Goal: Complete application form

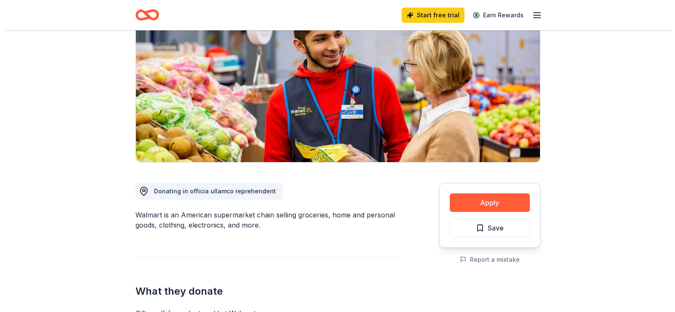
scroll to position [127, 0]
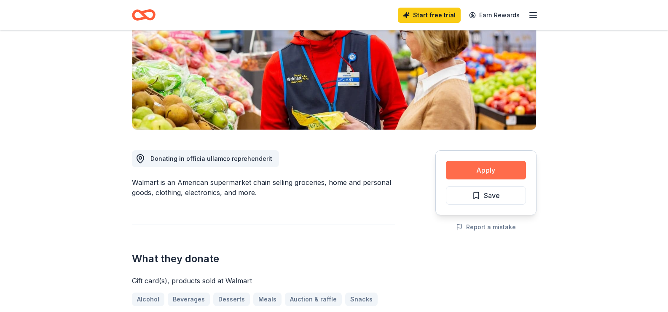
click at [496, 172] on button "Apply" at bounding box center [486, 170] width 80 height 19
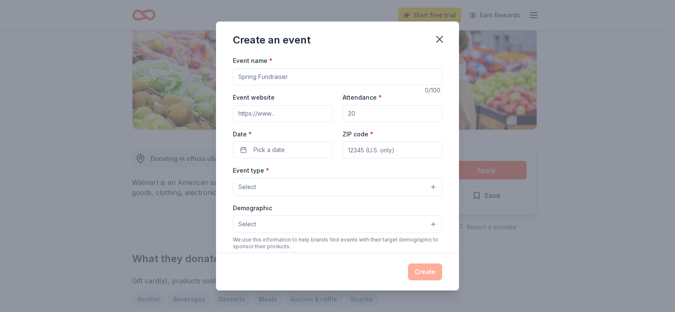
drag, startPoint x: 256, startPoint y: 77, endPoint x: 229, endPoint y: 77, distance: 26.1
click at [229, 77] on div "Event name * 0 /100 Event website Attendance * Date * Pick a date ZIP code * Ev…" at bounding box center [337, 153] width 243 height 197
drag, startPoint x: 255, startPoint y: 76, endPoint x: 235, endPoint y: 75, distance: 19.9
click at [235, 75] on input "Event name *" at bounding box center [337, 76] width 209 height 17
drag, startPoint x: 238, startPoint y: 75, endPoint x: 288, endPoint y: 73, distance: 49.8
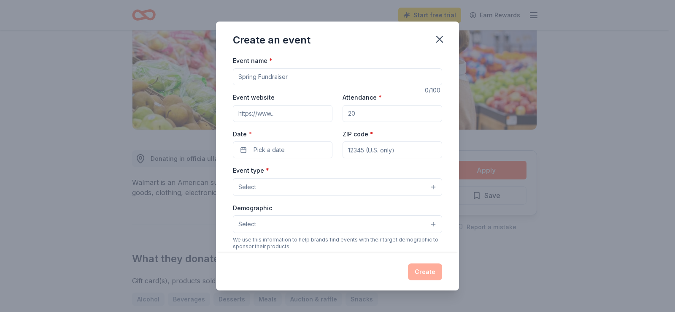
click at [288, 73] on input "Event name *" at bounding box center [337, 76] width 209 height 17
click at [438, 39] on icon "button" at bounding box center [439, 39] width 12 height 12
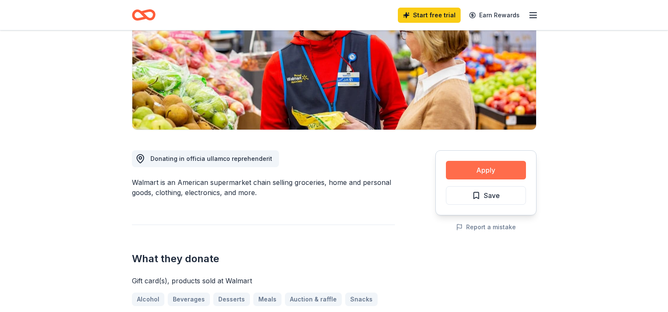
click at [479, 172] on button "Apply" at bounding box center [486, 170] width 80 height 19
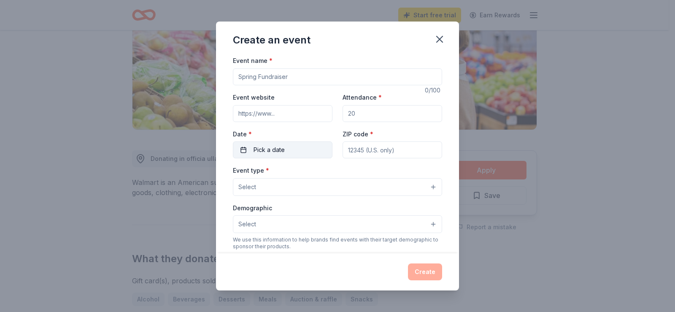
click at [251, 150] on button "Pick a date" at bounding box center [283, 149] width 100 height 17
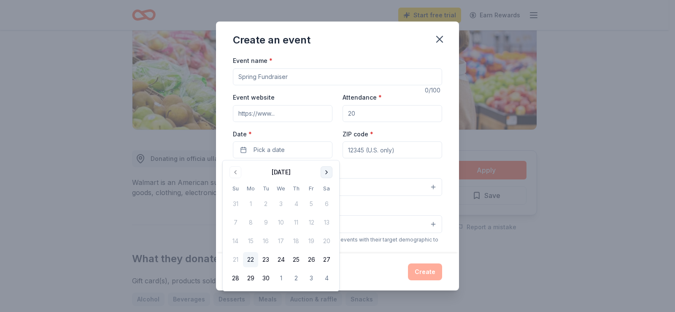
click at [325, 170] on button "Go to next month" at bounding box center [326, 172] width 12 height 12
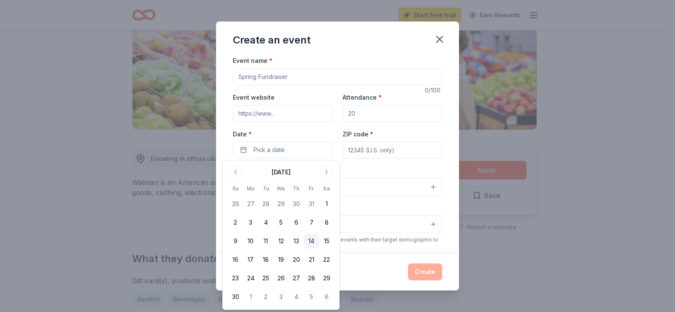
click at [310, 240] on button "14" at bounding box center [311, 240] width 15 height 15
click at [369, 153] on input "ZIP code *" at bounding box center [392, 149] width 100 height 17
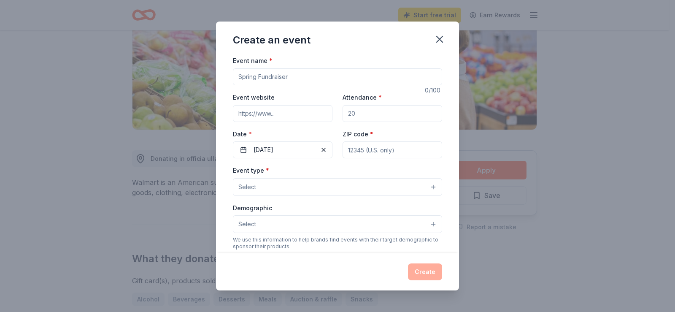
type input "22611"
type input "[STREET_ADDRESS][PERSON_NAME]"
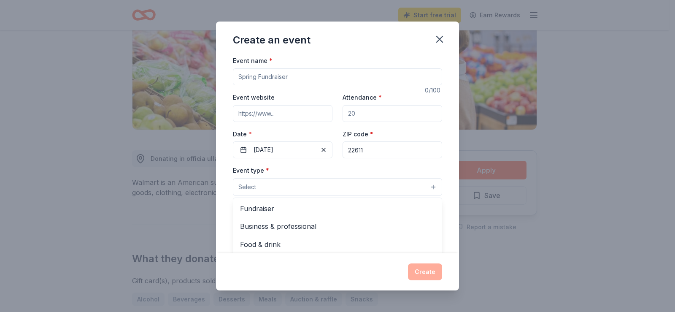
click at [254, 185] on span "Select" at bounding box center [247, 187] width 18 height 10
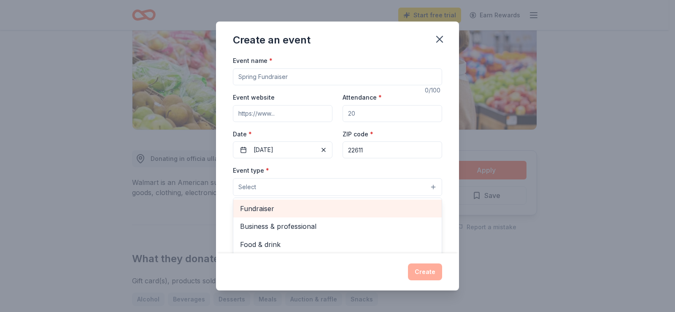
click at [268, 207] on span "Fundraiser" at bounding box center [337, 208] width 195 height 11
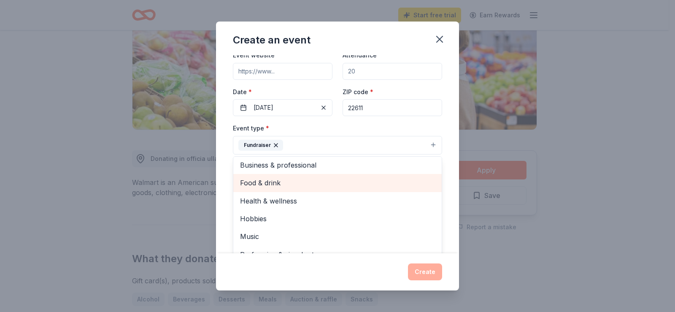
scroll to position [0, 0]
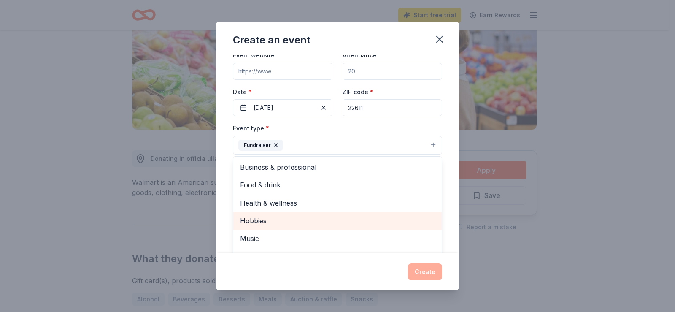
click at [258, 222] on span "Hobbies" at bounding box center [337, 220] width 195 height 11
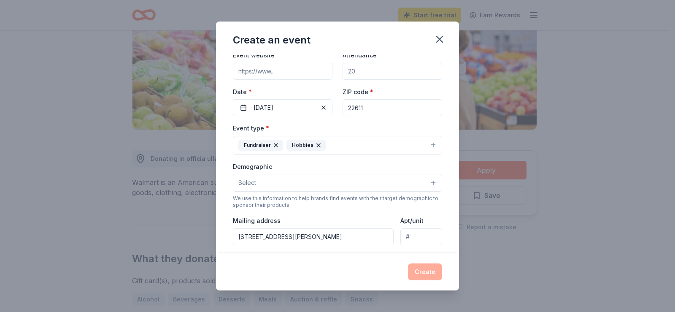
click at [315, 146] on icon "button" at bounding box center [318, 145] width 7 height 7
click at [260, 182] on button "Select" at bounding box center [337, 183] width 209 height 18
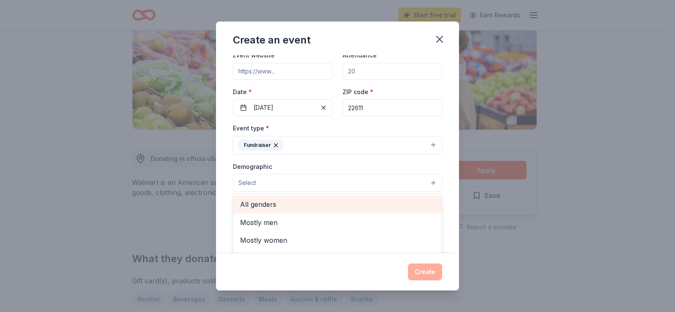
click at [267, 205] on span "All genders" at bounding box center [337, 204] width 195 height 11
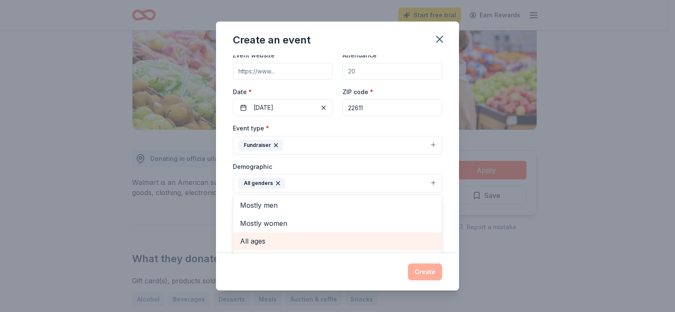
click at [263, 237] on span "All ages" at bounding box center [337, 240] width 195 height 11
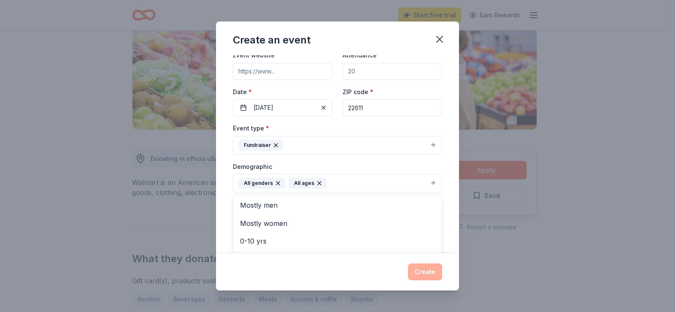
click at [447, 230] on div "Event name * 0 /100 Event website Attendance * Date * [DATE] ZIP code * 22611 E…" at bounding box center [337, 153] width 243 height 197
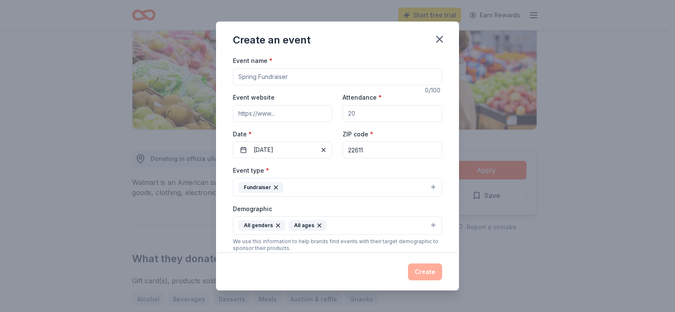
click at [354, 116] on input "Attendance *" at bounding box center [392, 113] width 100 height 17
type input "200"
click at [262, 113] on input "Event website" at bounding box center [283, 113] width 100 height 17
type input "[URL][DOMAIN_NAME][PERSON_NAME][DOMAIN_NAME]"
click at [266, 75] on input "Event name *" at bounding box center [337, 76] width 209 height 17
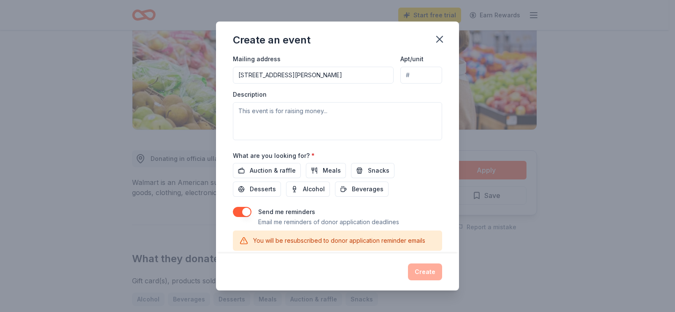
scroll to position [211, 0]
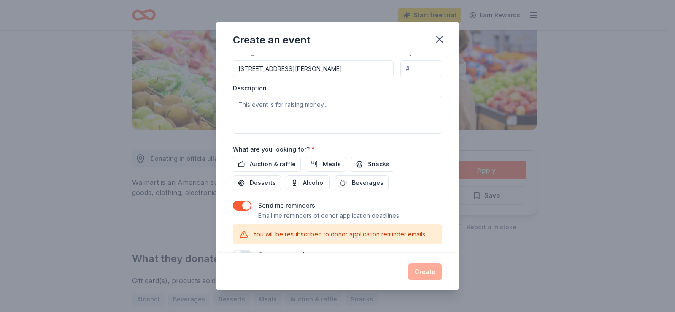
type input "Fall Fundraiser"
click at [273, 106] on textarea at bounding box center [337, 115] width 209 height 38
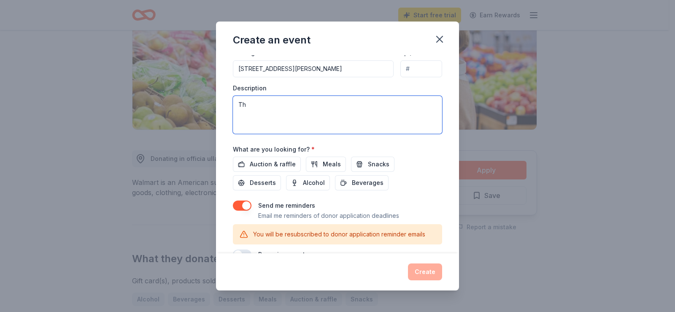
type textarea "T"
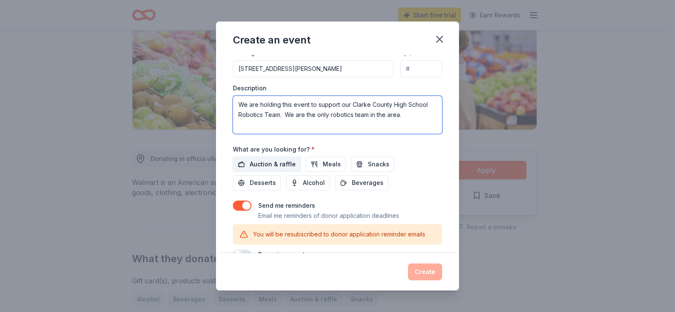
type textarea "We are holding this event to support our Clarke County High School Robotics Tea…"
click at [275, 163] on span "Auction & raffle" at bounding box center [273, 164] width 46 height 10
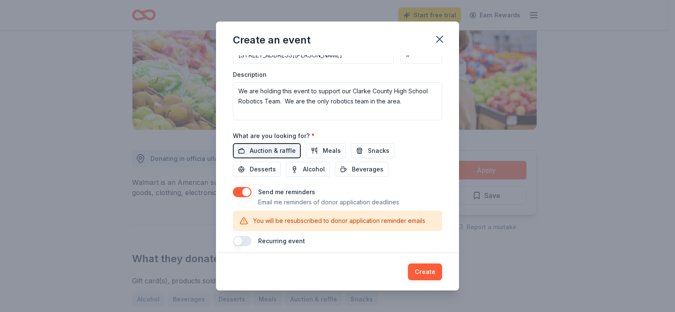
scroll to position [231, 0]
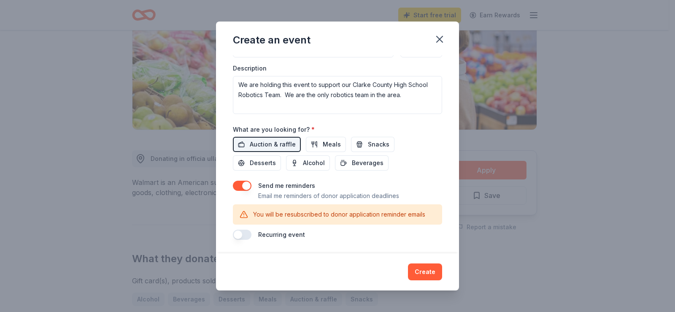
click at [241, 187] on button "button" at bounding box center [242, 185] width 19 height 10
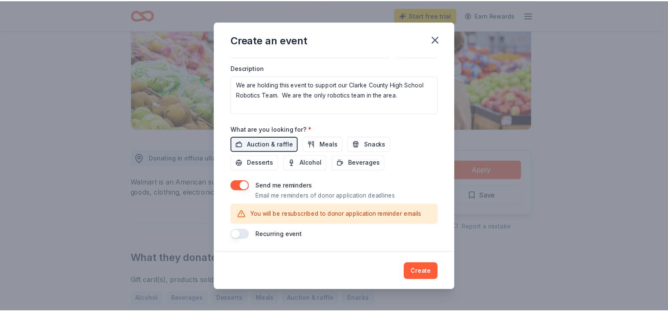
scroll to position [207, 0]
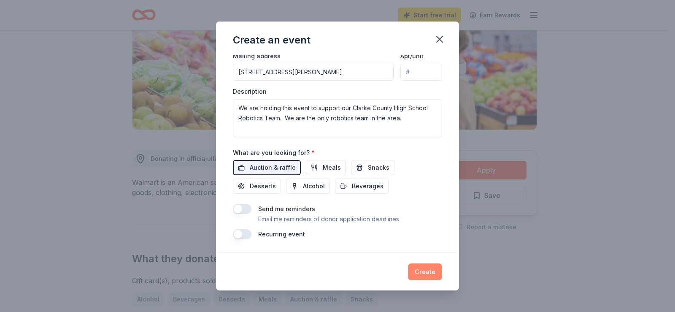
click at [420, 272] on button "Create" at bounding box center [425, 271] width 34 height 17
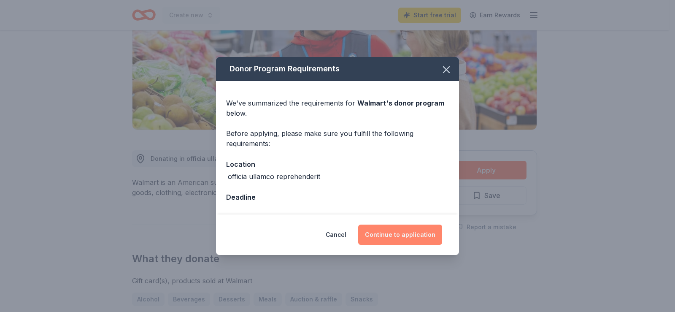
click at [391, 228] on button "Continue to application" at bounding box center [400, 234] width 84 height 20
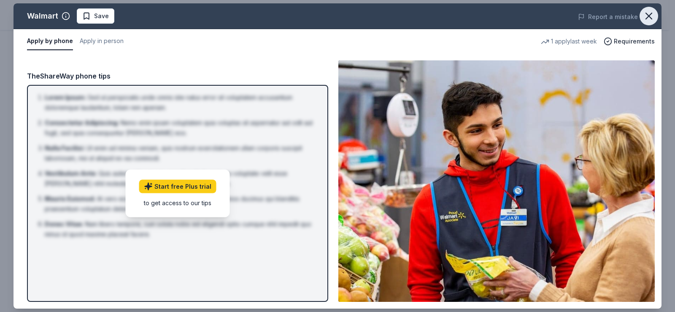
click at [649, 15] on icon "button" at bounding box center [649, 16] width 12 height 12
